Goal: Find specific page/section: Find specific page/section

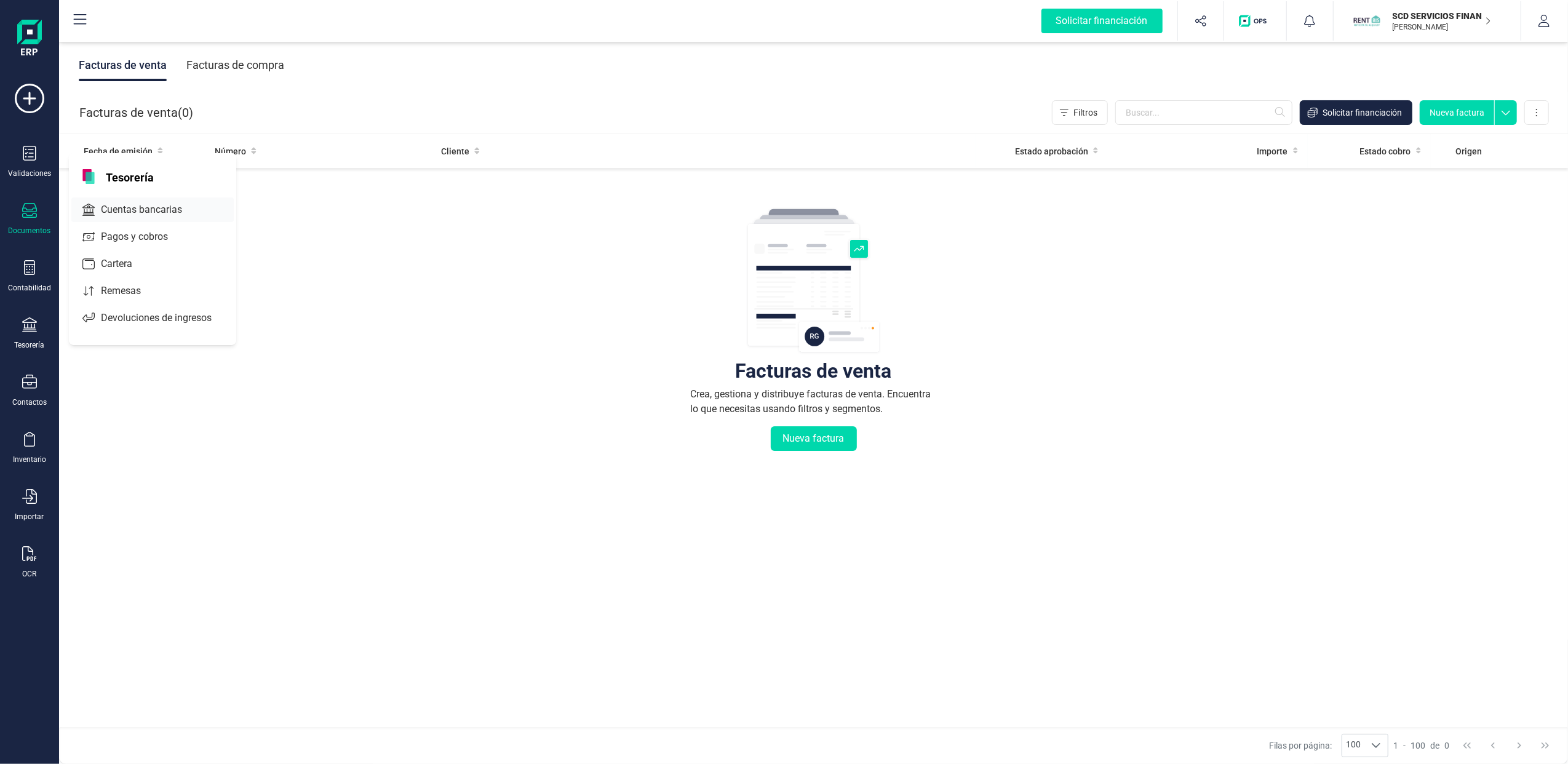
click at [161, 205] on span "Cuentas bancarias" at bounding box center [150, 210] width 108 height 15
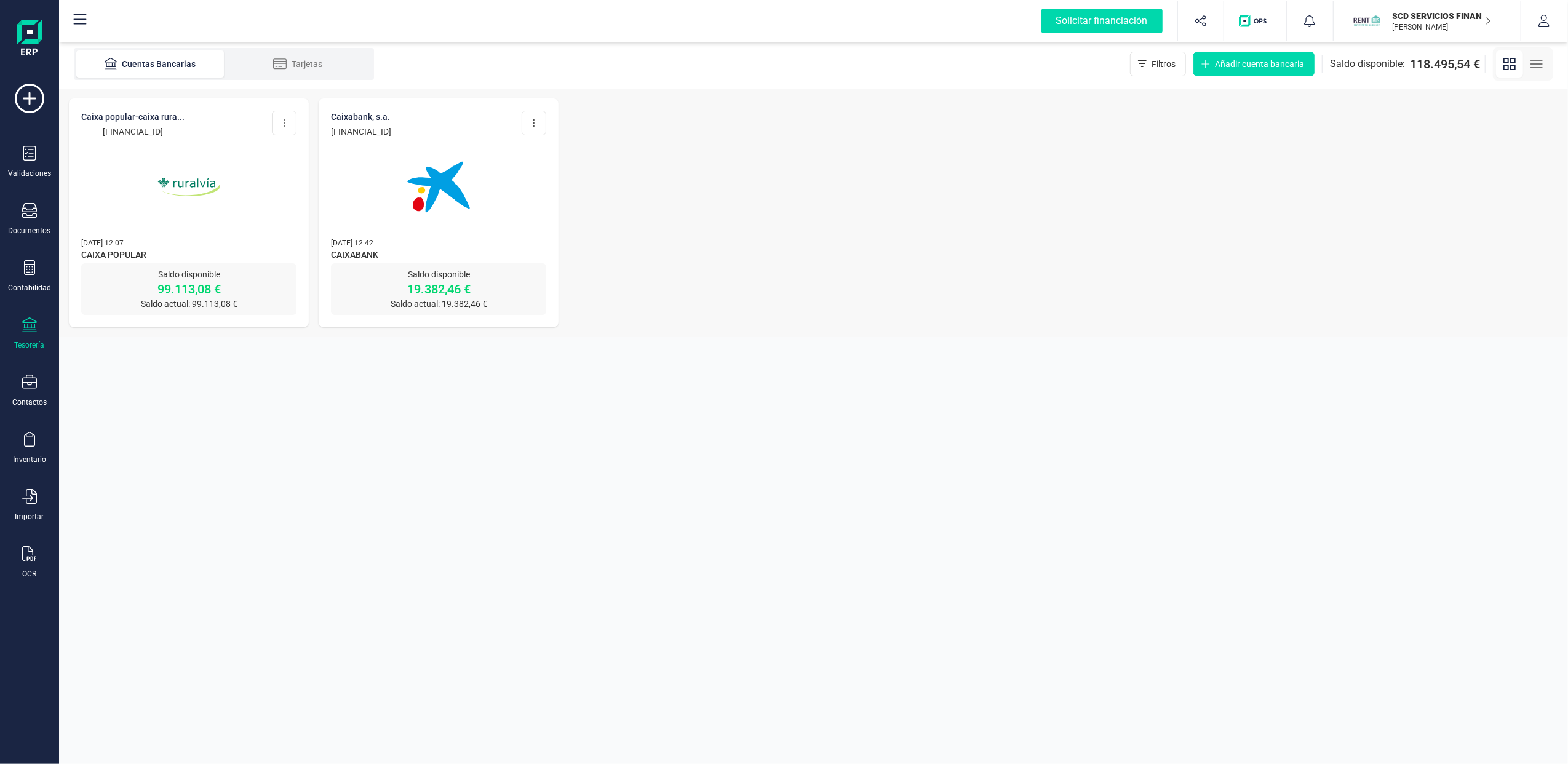
click at [445, 209] on img at bounding box center [438, 187] width 104 height 104
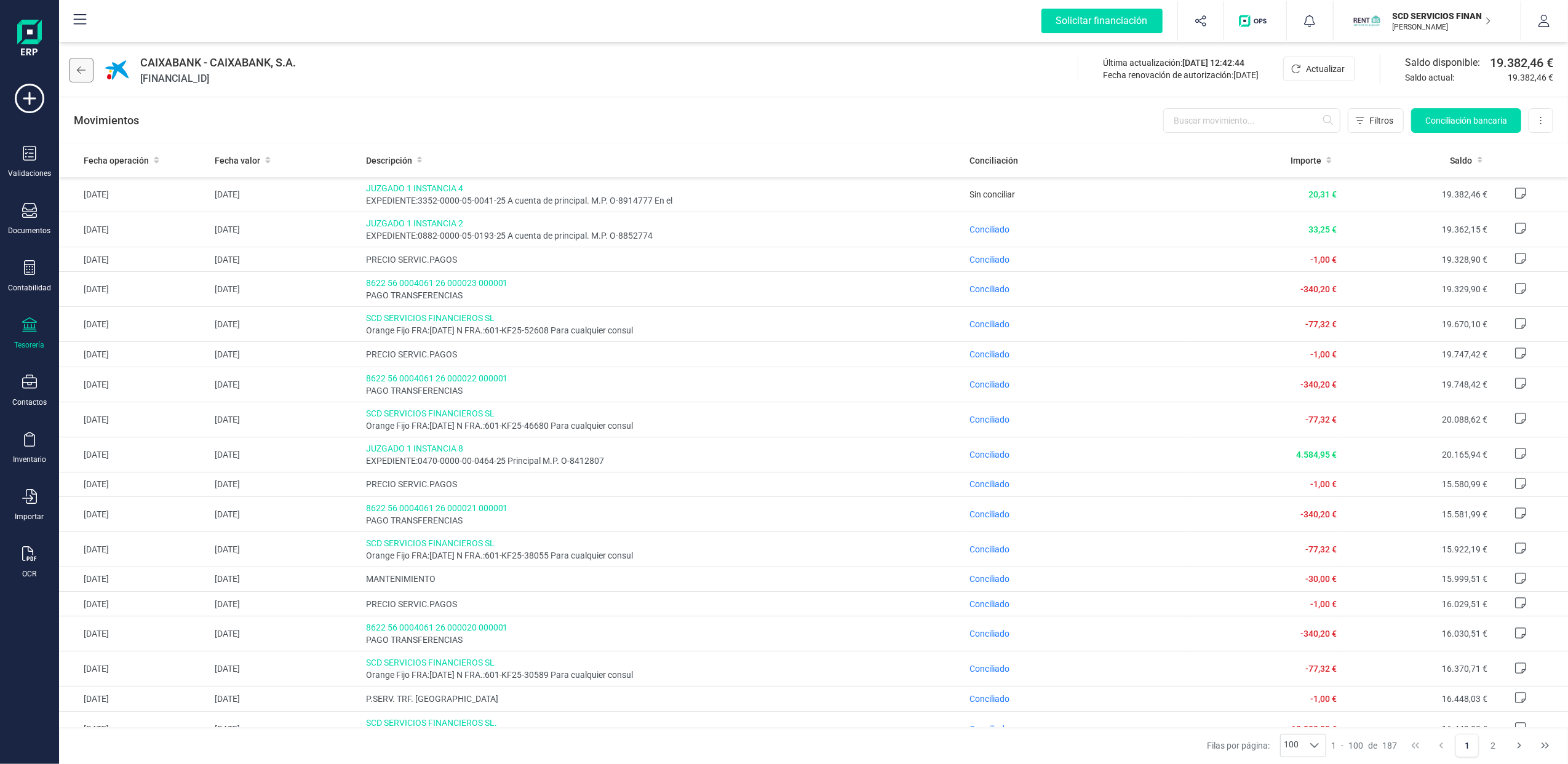
click at [79, 65] on icon at bounding box center [81, 70] width 8 height 10
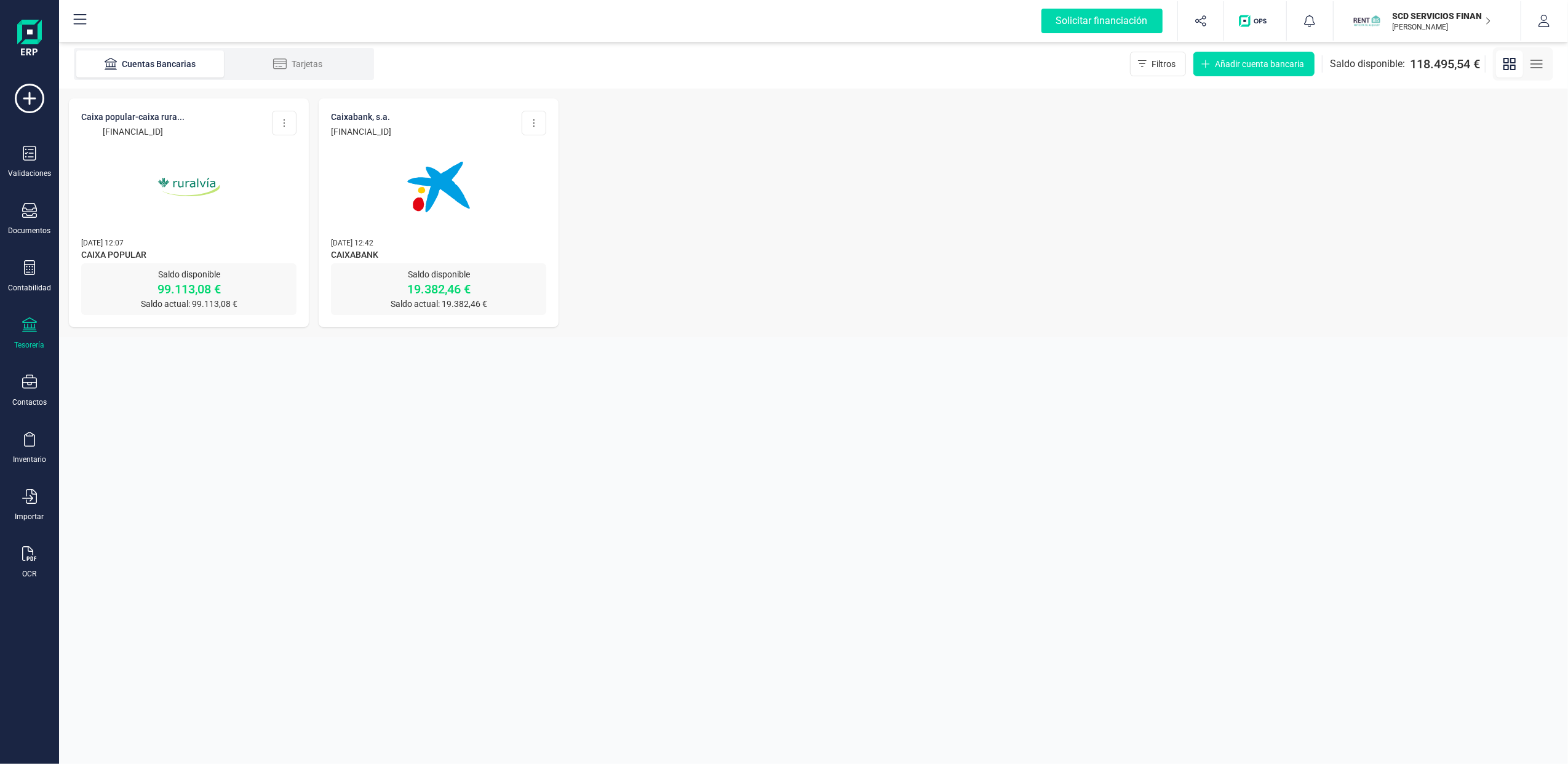
click at [146, 166] on img at bounding box center [189, 187] width 104 height 104
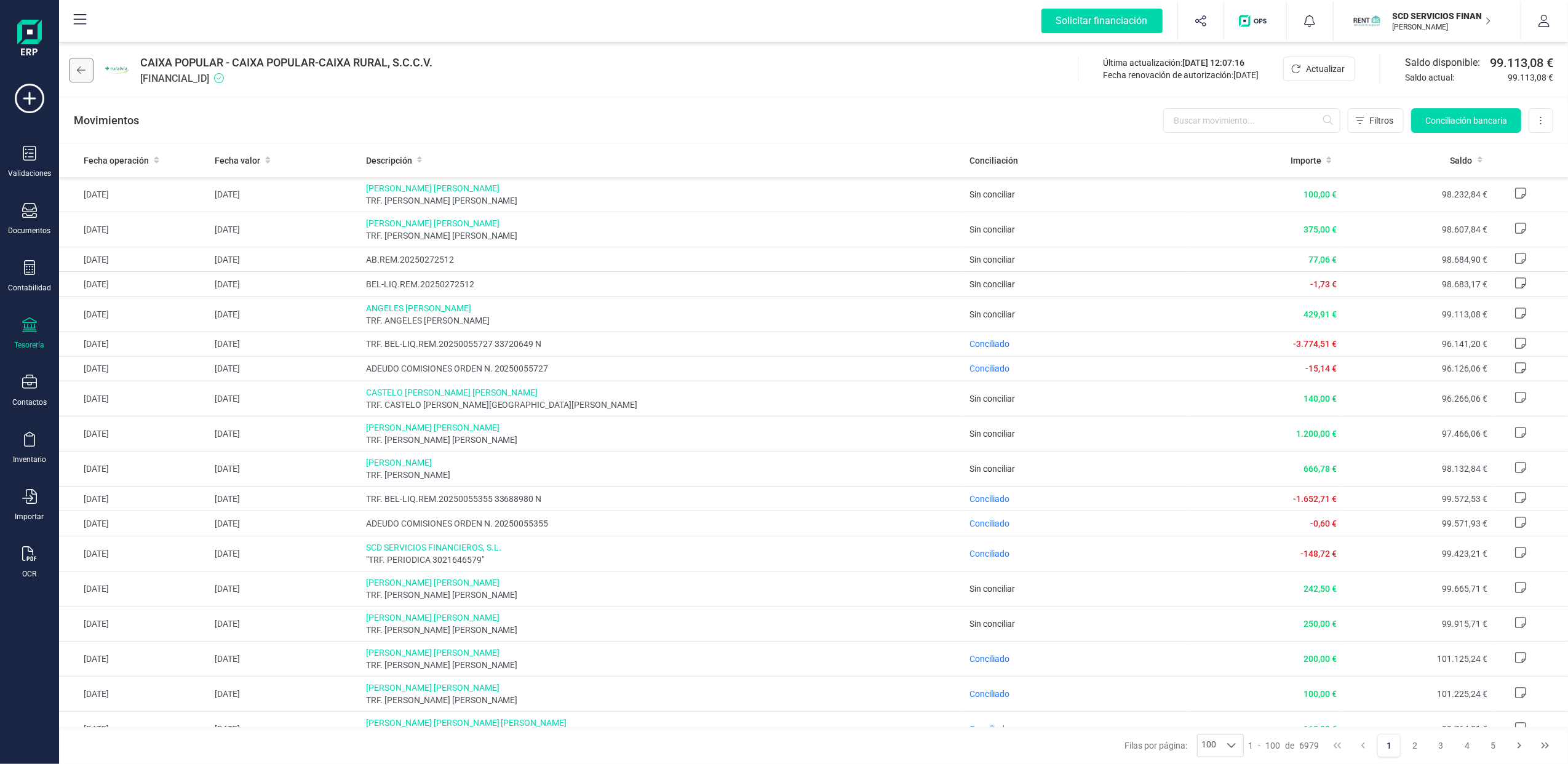
click at [87, 62] on button at bounding box center [81, 70] width 25 height 25
